Goal: Task Accomplishment & Management: Use online tool/utility

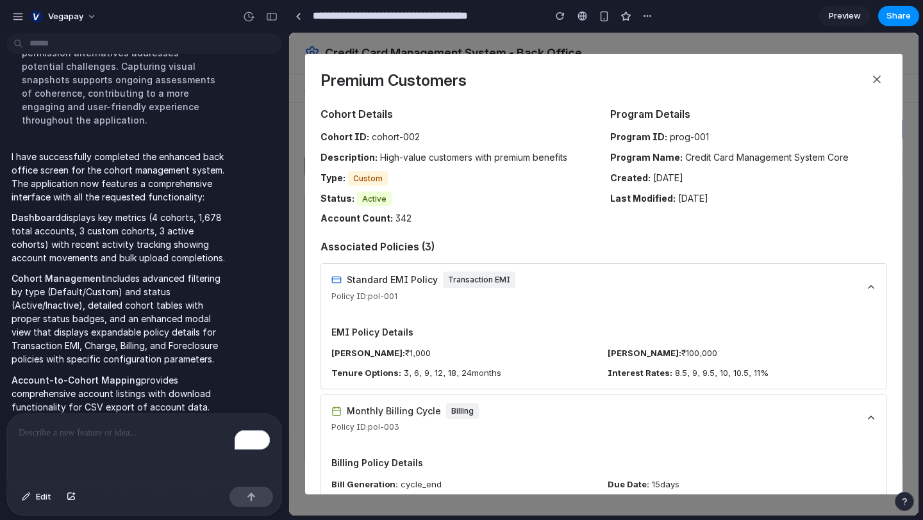
click at [874, 80] on icon at bounding box center [876, 79] width 13 height 13
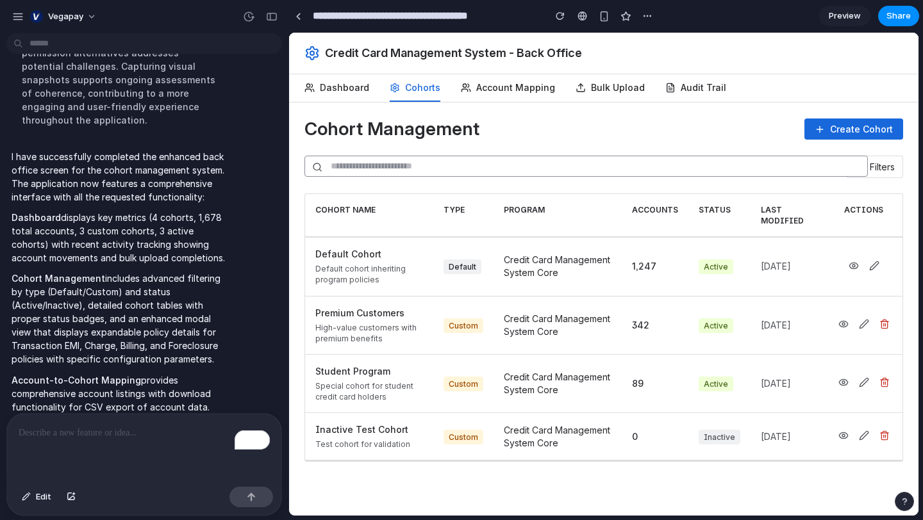
click at [518, 88] on button "Account Mapping" at bounding box center [508, 88] width 94 height 28
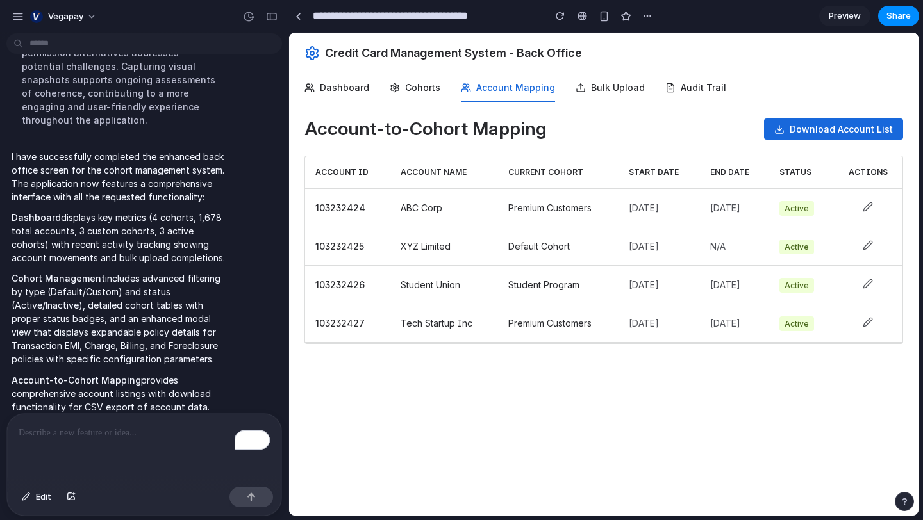
click at [872, 204] on icon at bounding box center [868, 207] width 10 height 10
click at [606, 88] on button "Bulk Upload" at bounding box center [610, 88] width 69 height 28
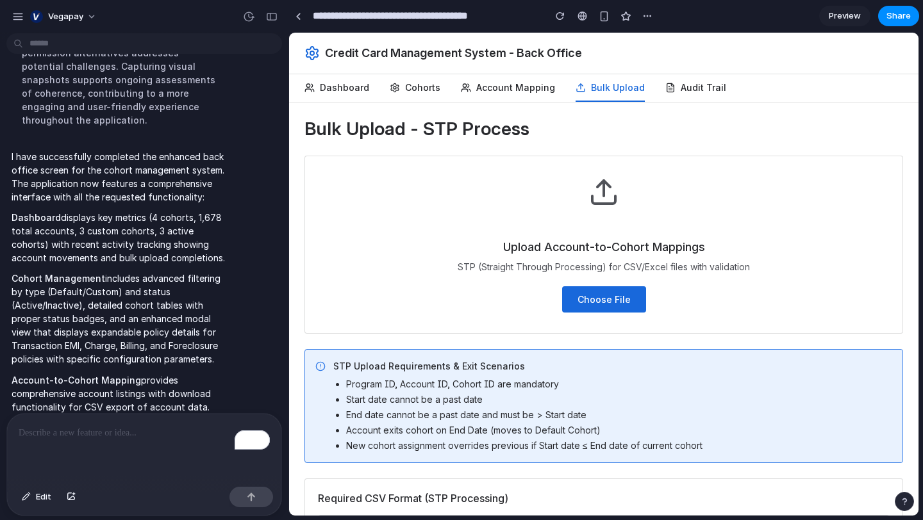
click at [594, 302] on button "Choose File" at bounding box center [604, 299] width 84 height 26
click at [679, 85] on button "Audit Trail" at bounding box center [695, 88] width 61 height 28
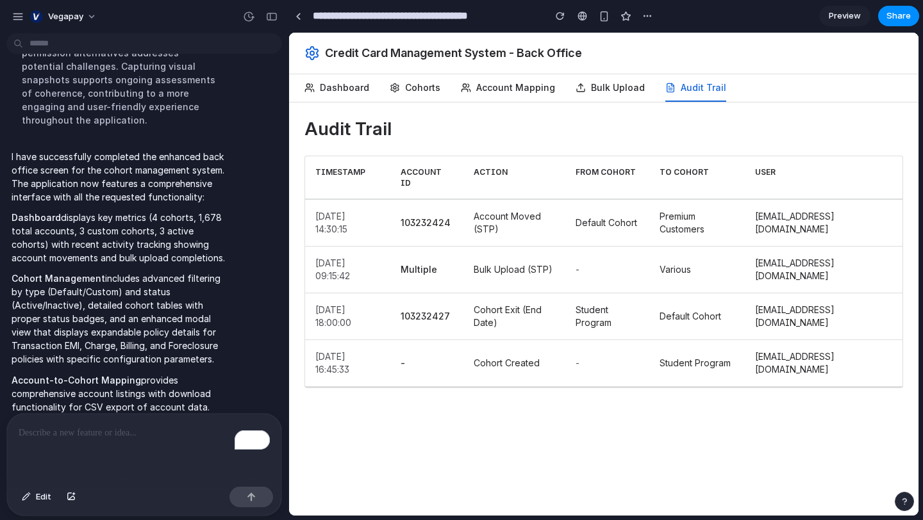
click at [344, 89] on button "Dashboard" at bounding box center [336, 88] width 65 height 28
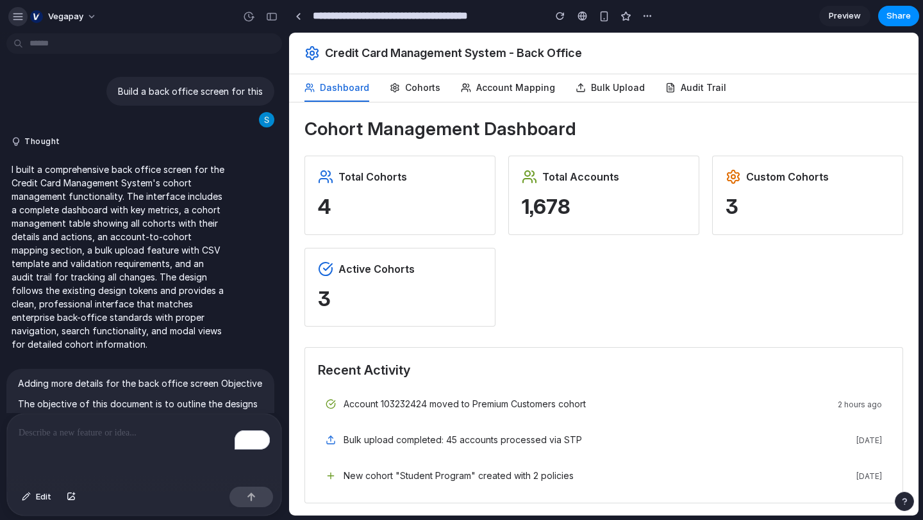
click at [13, 19] on div "button" at bounding box center [18, 17] width 12 height 12
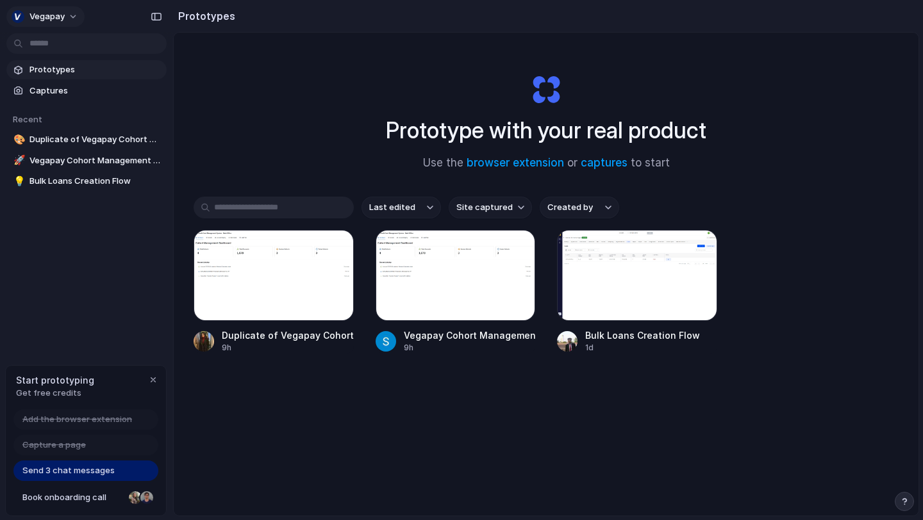
click at [72, 17] on button "Vegapay" at bounding box center [45, 16] width 78 height 21
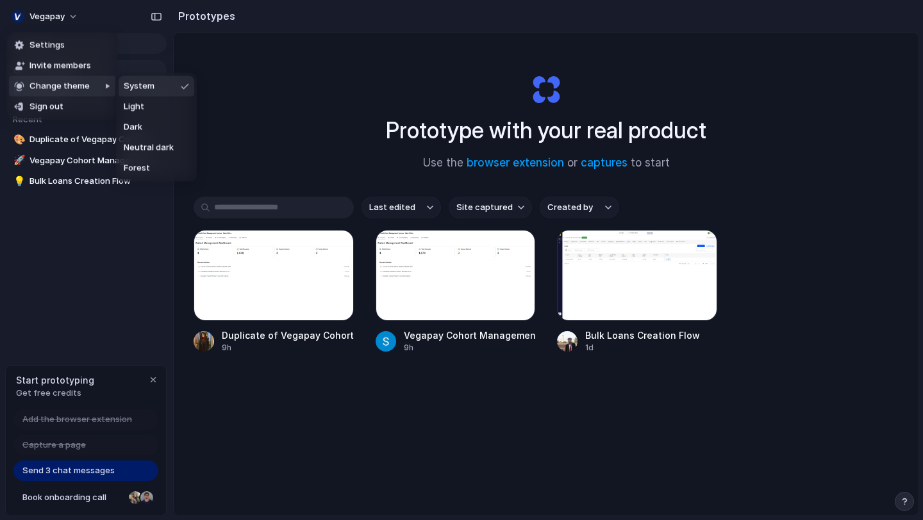
click at [254, 81] on div "Settings Invite members Change theme Sign out" at bounding box center [461, 260] width 923 height 520
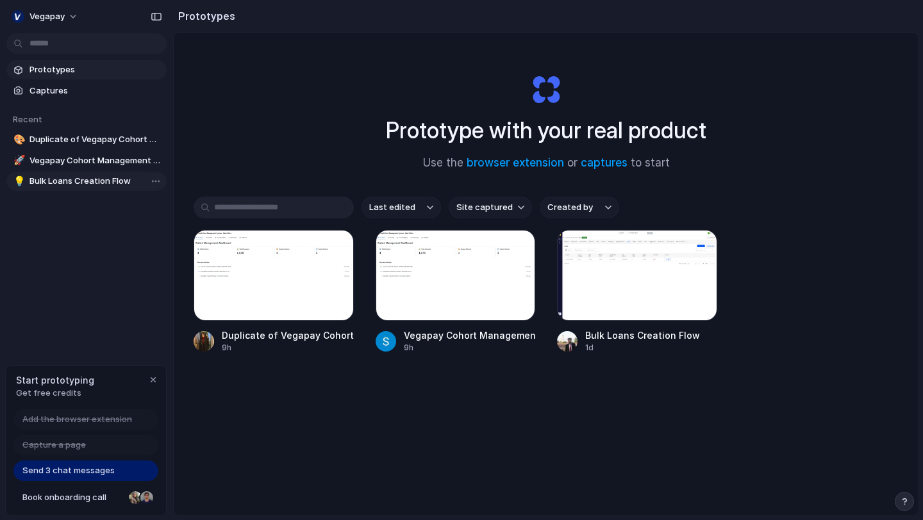
click at [99, 190] on link "💡 Bulk Loans Creation Flow" at bounding box center [86, 181] width 160 height 19
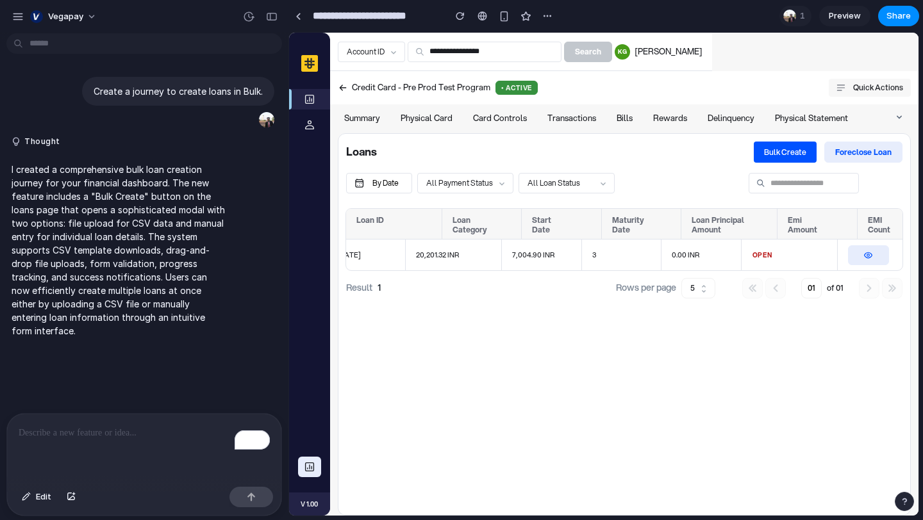
scroll to position [0, 282]
click at [311, 127] on icon at bounding box center [309, 125] width 10 height 10
click at [852, 254] on icon "button" at bounding box center [853, 255] width 3 height 3
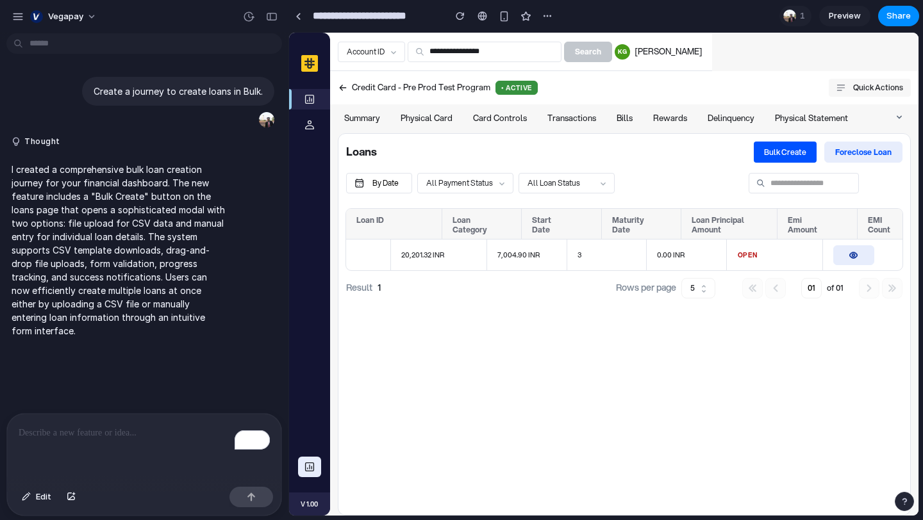
click at [852, 254] on icon "button" at bounding box center [853, 255] width 3 height 3
click at [447, 115] on span "Physical Card" at bounding box center [427, 118] width 52 height 10
click at [838, 13] on span "Preview" at bounding box center [845, 16] width 32 height 13
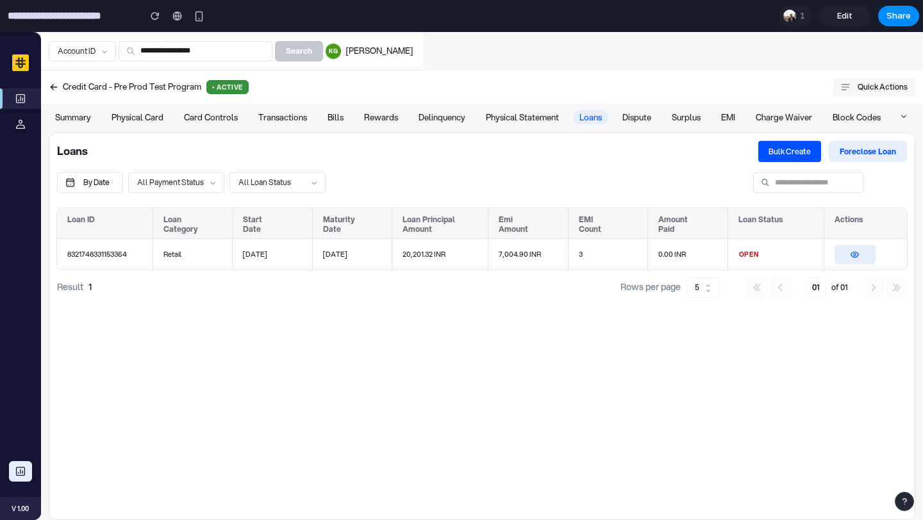
click at [788, 149] on span "Bulk Create" at bounding box center [789, 151] width 42 height 11
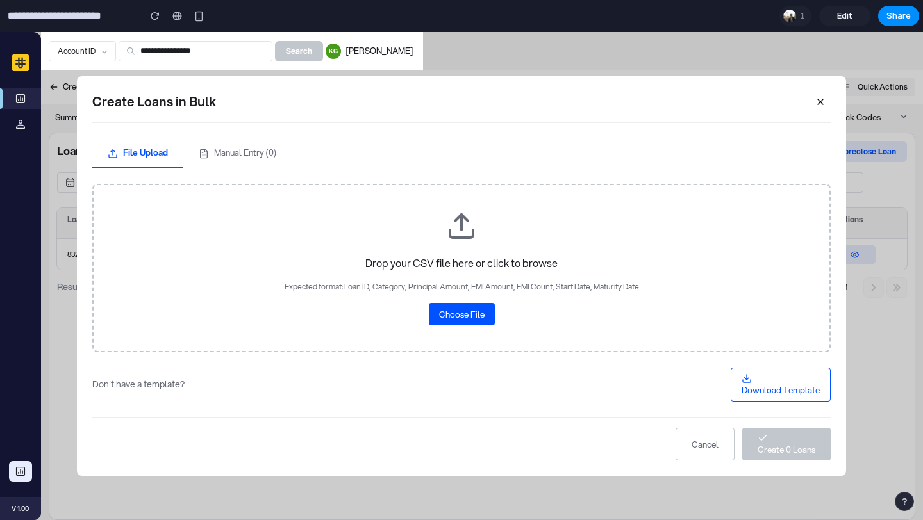
click at [226, 155] on button "Manual Entry ( 0 )" at bounding box center [237, 152] width 108 height 29
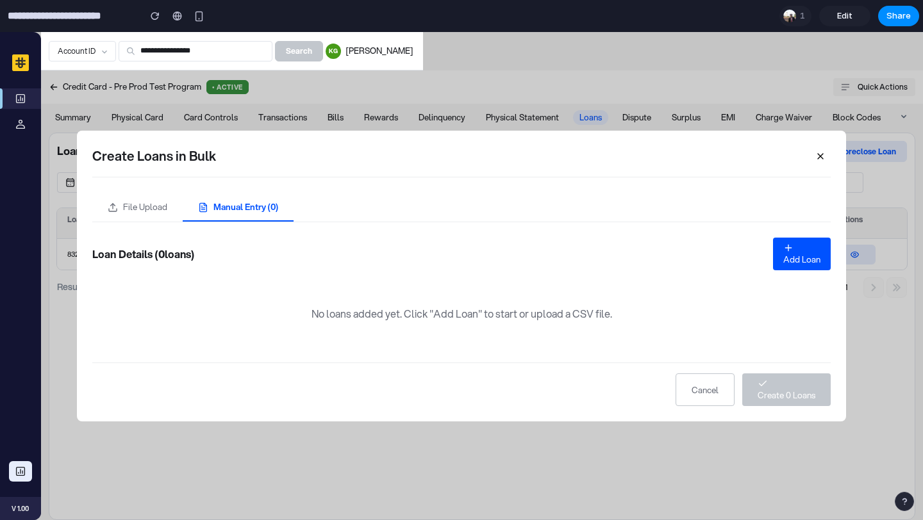
click at [815, 162] on button "button" at bounding box center [820, 156] width 21 height 21
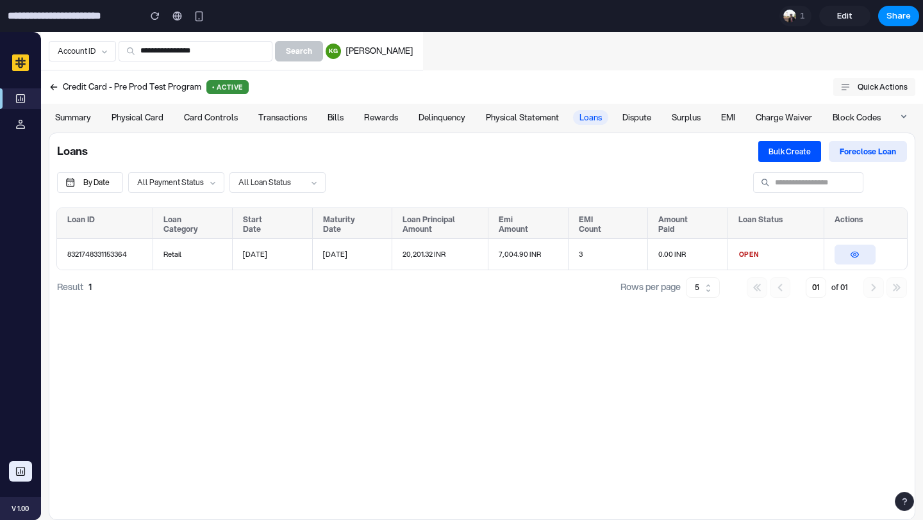
click at [856, 115] on span "Block Codes" at bounding box center [857, 118] width 48 height 10
click at [123, 110] on div "Physical Card" at bounding box center [137, 117] width 65 height 15
click at [272, 57] on div "**********" at bounding box center [196, 51] width 154 height 21
click at [262, 47] on input "**********" at bounding box center [201, 51] width 122 height 11
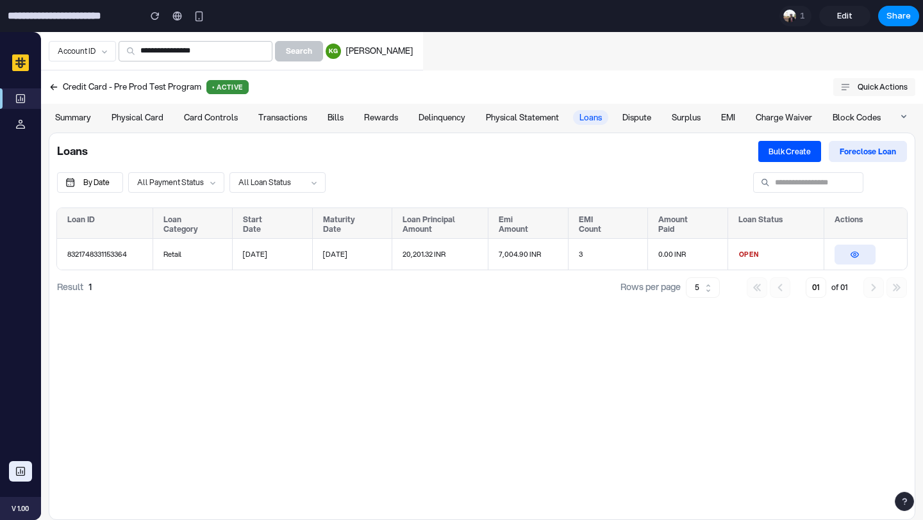
click at [262, 47] on input "**********" at bounding box center [201, 51] width 122 height 11
click at [494, 196] on div "By Date All Payment Status ​ All Loan Status ​ ​" at bounding box center [482, 185] width 850 height 26
click at [706, 291] on div "5" at bounding box center [703, 288] width 34 height 36
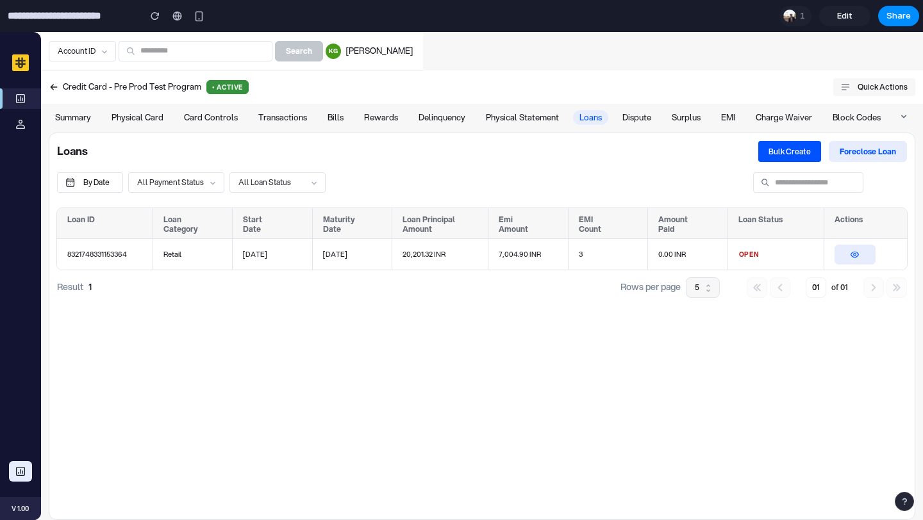
click at [706, 291] on div "5" at bounding box center [703, 288] width 34 height 36
click at [80, 11] on input "**********" at bounding box center [70, 15] width 130 height 23
click at [29, 17] on input "**********" at bounding box center [70, 15] width 130 height 23
click at [848, 12] on span "Edit" at bounding box center [844, 16] width 15 height 13
